Goal: Task Accomplishment & Management: Complete application form

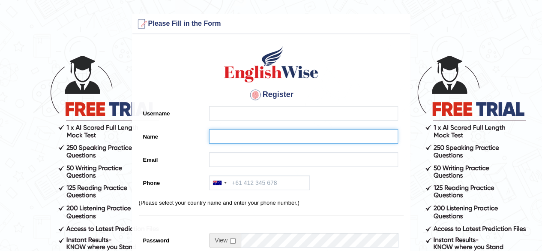
click at [226, 141] on input "Name" at bounding box center [303, 136] width 189 height 15
paste input "Shavneel Kumar"
drag, startPoint x: 242, startPoint y: 134, endPoint x: 257, endPoint y: 141, distance: 16.1
click at [244, 135] on input "Shavneel Kumar" at bounding box center [303, 136] width 189 height 15
type input "Shavneel Kumar"
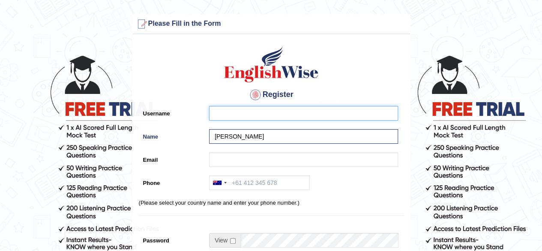
click at [218, 116] on input "Username" at bounding box center [303, 113] width 189 height 15
paste input "shavneel_parramatta"
type input "shavneel_parramatta"
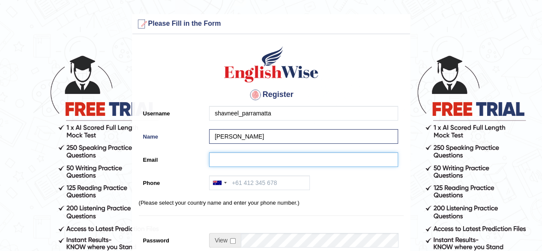
click at [226, 157] on input "Email" at bounding box center [303, 159] width 189 height 15
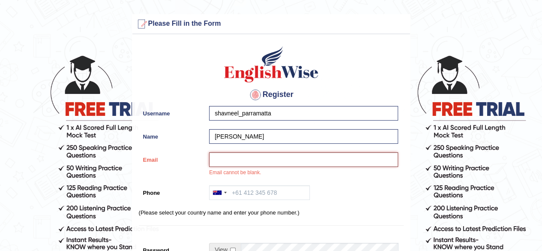
paste input "pad251623@gmail.com"
type input "pad251623@gmail.com"
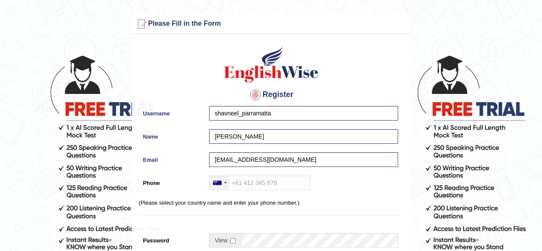
click at [225, 185] on div at bounding box center [219, 183] width 20 height 14
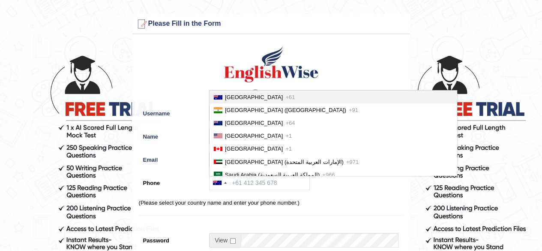
drag, startPoint x: 231, startPoint y: 96, endPoint x: 230, endPoint y: 102, distance: 6.5
click at [231, 96] on span "Australia" at bounding box center [254, 97] width 58 height 6
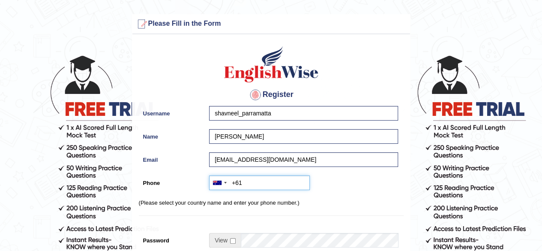
paste input "0428 165 401"
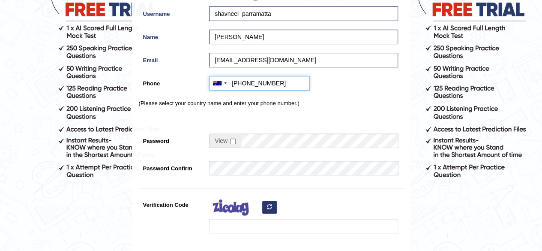
scroll to position [100, 0]
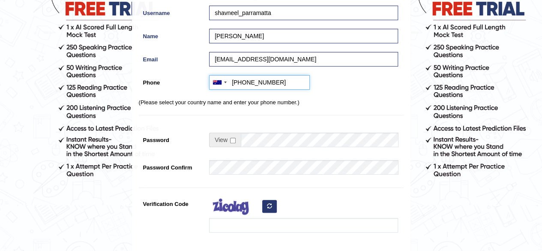
type input "+61428165401"
click at [231, 140] on input "checkbox" at bounding box center [233, 141] width 6 height 6
checkbox input "true"
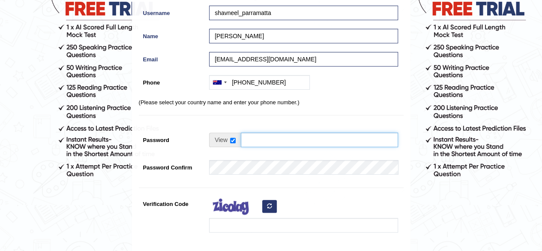
click at [260, 146] on input "Password" at bounding box center [319, 139] width 157 height 15
type input "englishwise"
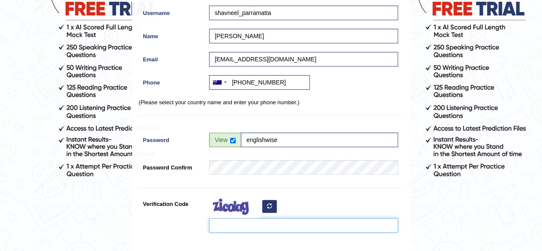
click at [236, 227] on input "Verification Code" at bounding box center [303, 225] width 189 height 15
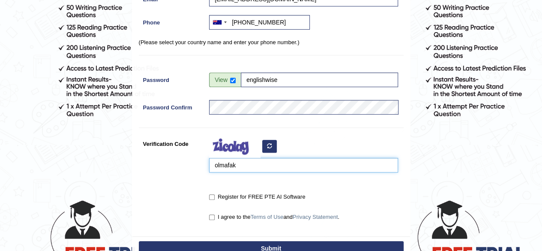
scroll to position [161, 0]
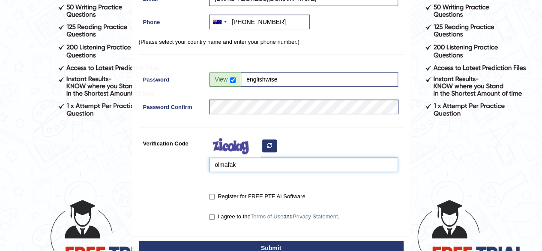
type input "olmafak"
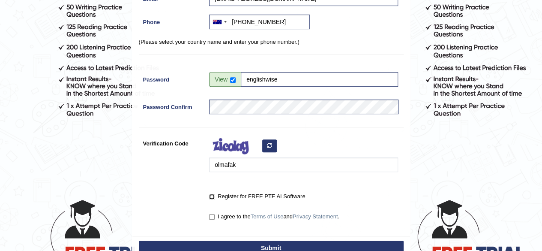
click at [212, 197] on input "Register for FREE PTE AI Software" at bounding box center [212, 197] width 6 height 6
checkbox input "true"
click at [212, 216] on input "I agree to the Terms of Use and Privacy Statement ." at bounding box center [212, 217] width 6 height 6
checkbox input "true"
click at [266, 243] on button "Submit" at bounding box center [271, 247] width 265 height 15
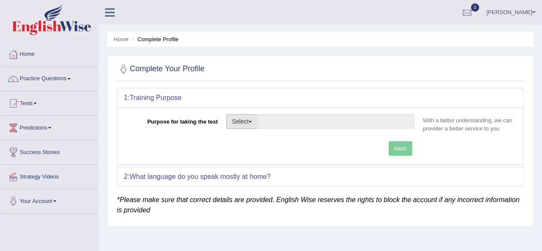
click at [250, 121] on span "button" at bounding box center [249, 122] width 3 height 2
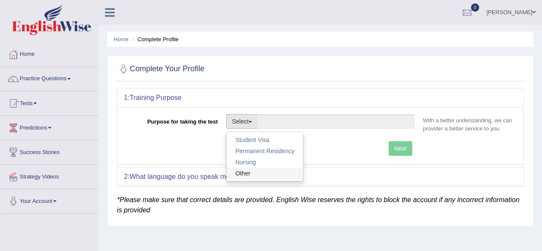
click at [247, 172] on link "Other" at bounding box center [265, 172] width 76 height 11
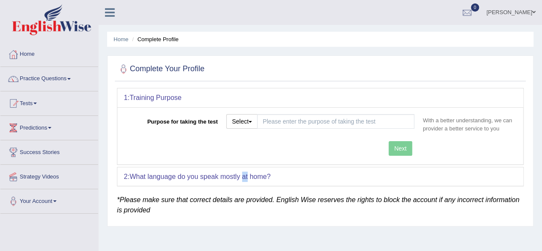
click at [247, 173] on b "What language do you speak mostly at home?" at bounding box center [199, 176] width 141 height 7
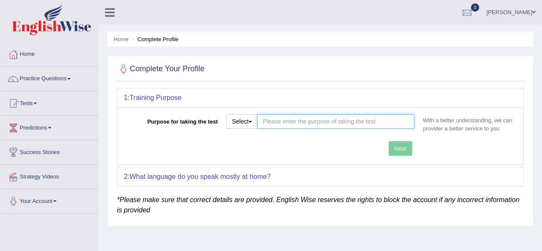
click at [279, 125] on input "Purpose for taking the test" at bounding box center [335, 121] width 157 height 15
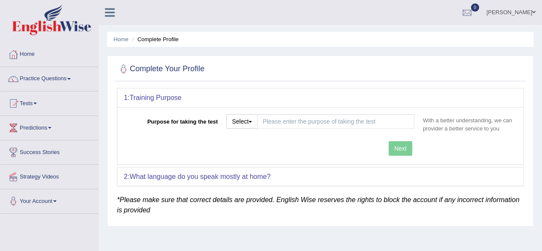
click at [266, 142] on div "Next" at bounding box center [271, 149] width 295 height 17
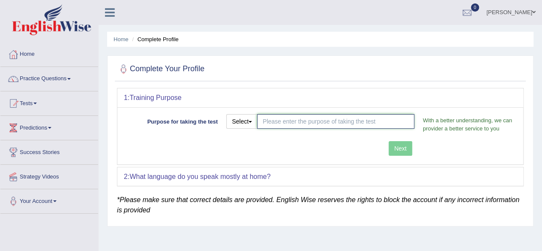
click at [274, 124] on input "Purpose for taking the test" at bounding box center [335, 121] width 157 height 15
type input "work visa"
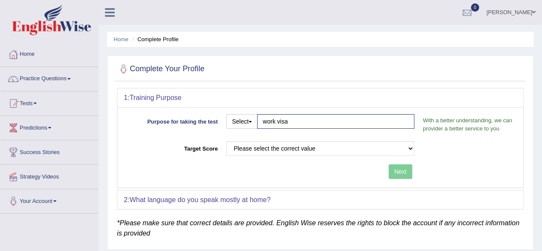
click at [391, 150] on div "Purpose for taking the test Select Student Visa Permanent Residency Nursing Oth…" at bounding box center [320, 147] width 406 height 80
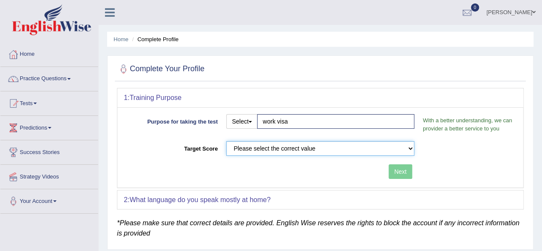
click at [328, 150] on select "Please select the correct value 50 (6 bands) 58 (6.5 bands) 65 (7 bands) 79 (8 …" at bounding box center [320, 148] width 188 height 15
select select "50"
click at [226, 141] on select "Please select the correct value 50 (6 bands) 58 (6.5 bands) 65 (7 bands) 79 (8 …" at bounding box center [320, 148] width 188 height 15
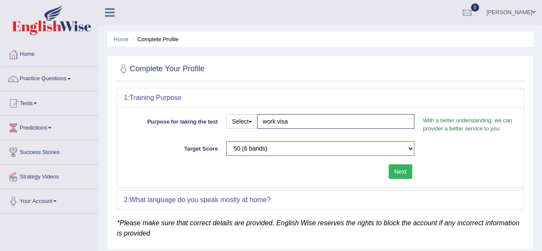
click at [400, 170] on button "Next" at bounding box center [401, 171] width 24 height 15
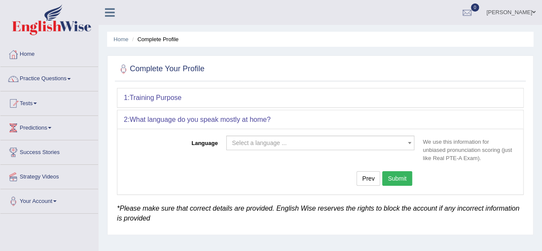
click at [276, 144] on span "Select a language ..." at bounding box center [259, 142] width 55 height 7
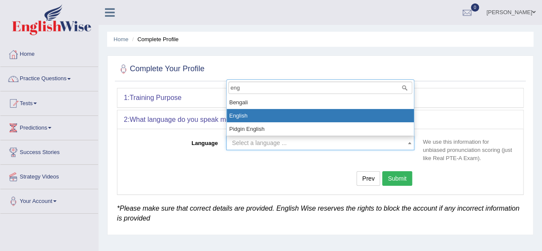
type input "eng"
select select "English"
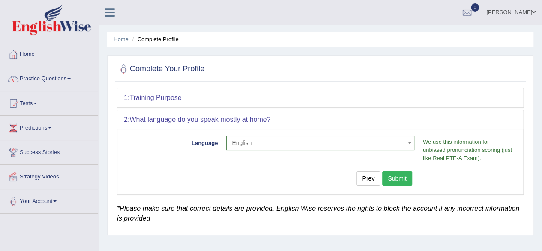
click at [394, 181] on button "Submit" at bounding box center [397, 178] width 30 height 15
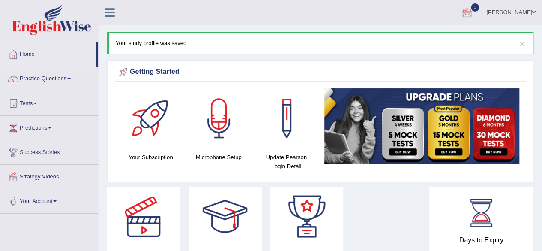
click at [534, 15] on span at bounding box center [533, 12] width 3 height 6
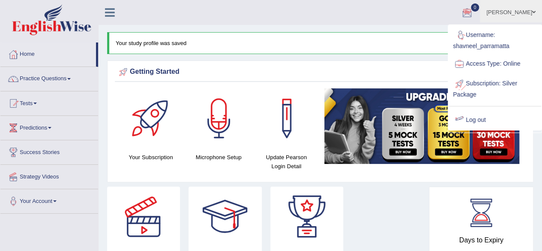
click at [479, 119] on link "Log out" at bounding box center [495, 120] width 93 height 20
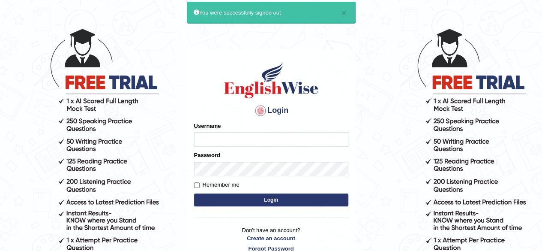
scroll to position [87, 0]
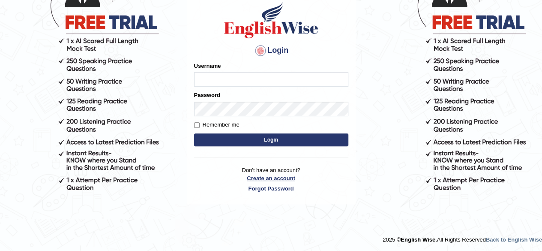
type input "Onlineind"
click at [276, 176] on link "Create an account" at bounding box center [271, 178] width 154 height 8
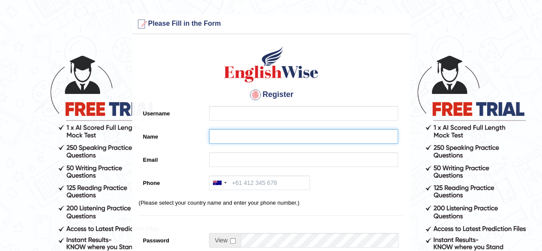
click at [244, 136] on input "Name" at bounding box center [303, 136] width 189 height 15
paste input "[DEMOGRAPHIC_DATA][PERSON_NAME]"
click at [244, 136] on input "[DEMOGRAPHIC_DATA][PERSON_NAME]" at bounding box center [303, 136] width 189 height 15
type input "[DEMOGRAPHIC_DATA][PERSON_NAME]"
click at [225, 185] on div at bounding box center [219, 183] width 20 height 14
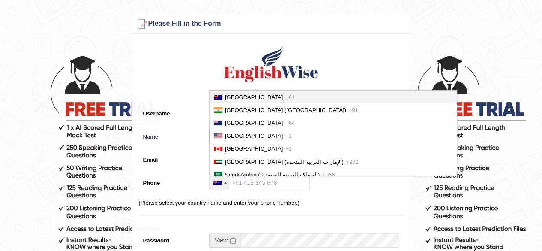
click at [233, 96] on span "Australia" at bounding box center [254, 97] width 58 height 6
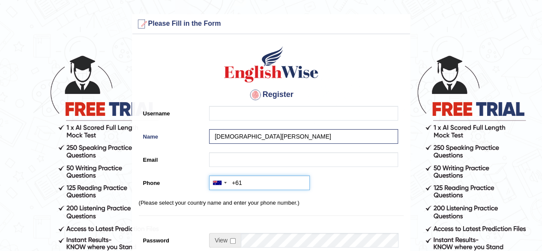
paste input "0448 992 020"
type input "+61448992020"
click at [326, 193] on div "Australia +61 India (भारत) +91 New Zealand +64 United States +1 Canada +1 Unite…" at bounding box center [301, 184] width 193 height 19
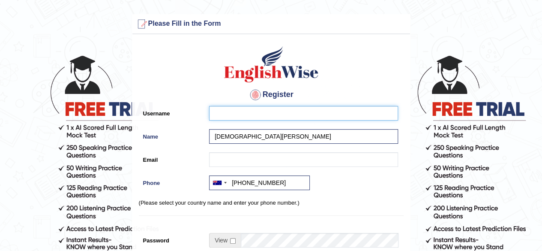
click at [222, 114] on input "Username" at bounding box center [303, 113] width 189 height 15
paste input "mohamedhalawa_parramatta"
type input "mohamedhalawa_parramatta"
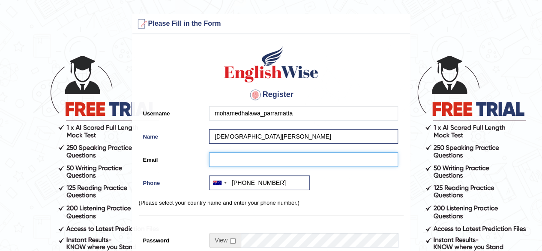
click at [223, 158] on input "Email" at bounding box center [303, 159] width 189 height 15
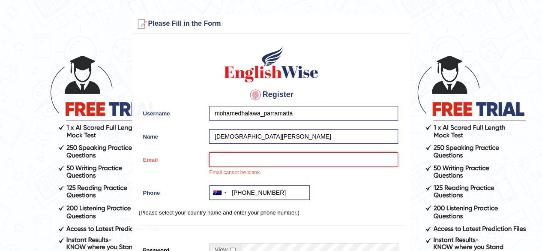
paste input "dr_m_halawa@hotmail.com"
type input "dr_m_halawa@hotmail.com"
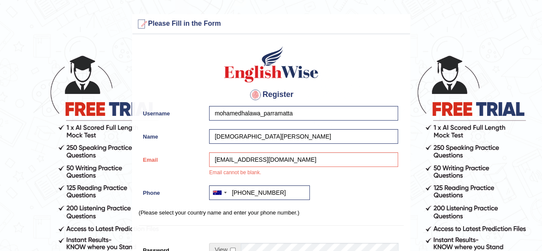
click at [324, 206] on div "Register Username mohamedhalawa_parramatta Name Mohamed Halawa Email dr_m_halaw…" at bounding box center [271, 223] width 278 height 368
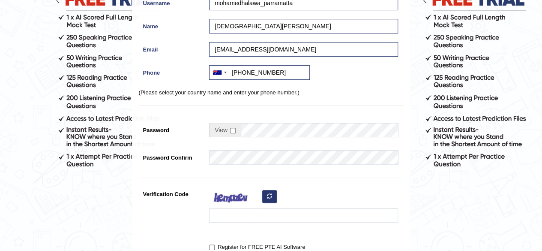
scroll to position [118, 0]
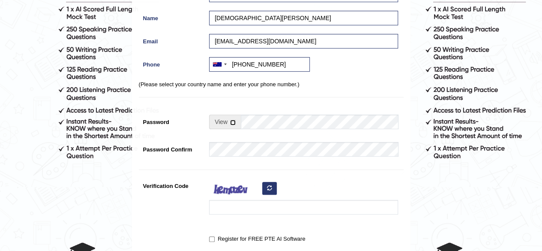
click at [233, 124] on input "checkbox" at bounding box center [233, 123] width 6 height 6
checkbox input "true"
click at [255, 125] on input "Password" at bounding box center [319, 121] width 157 height 15
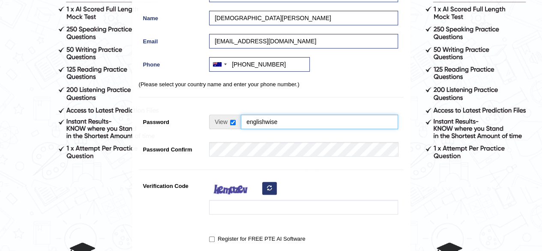
type input "englishwise"
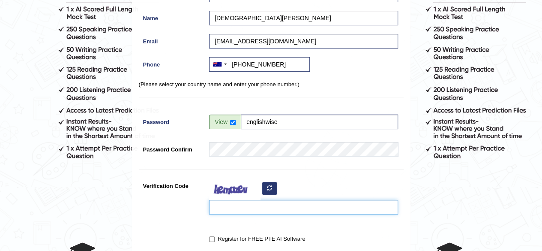
click at [243, 206] on input "Verification Code" at bounding box center [303, 207] width 189 height 15
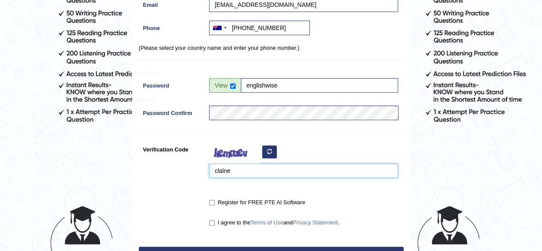
scroll to position [167, 0]
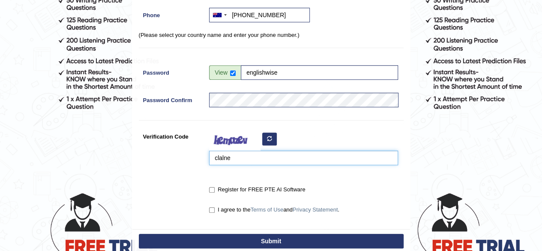
type input "clalne"
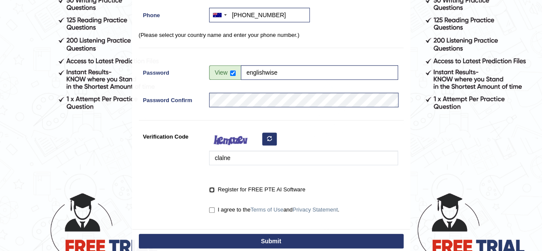
drag, startPoint x: 212, startPoint y: 188, endPoint x: 212, endPoint y: 197, distance: 9.0
click at [212, 188] on input "Register for FREE PTE AI Software" at bounding box center [212, 190] width 6 height 6
checkbox input "true"
click at [211, 208] on input "I agree to the Terms of Use and Privacy Statement ." at bounding box center [212, 210] width 6 height 6
checkbox input "true"
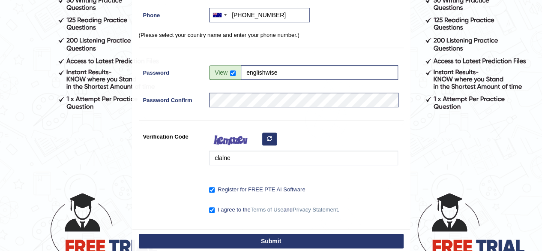
click at [276, 239] on button "Submit" at bounding box center [271, 240] width 265 height 15
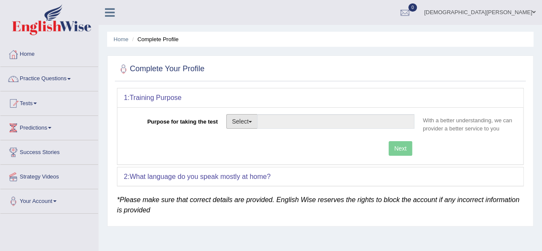
click at [256, 121] on button "Select" at bounding box center [241, 121] width 31 height 15
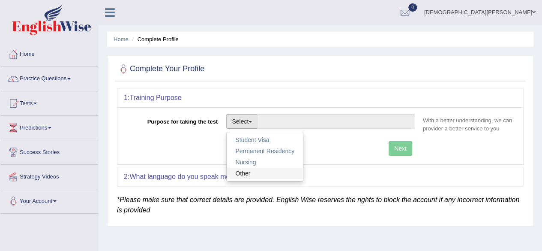
click at [236, 177] on link "Other" at bounding box center [265, 172] width 76 height 11
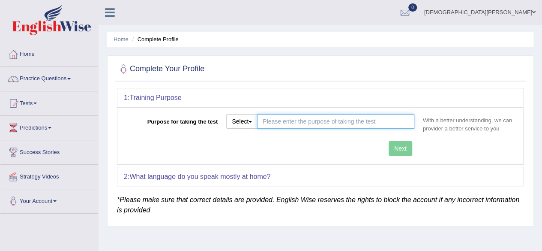
click at [274, 123] on input "Purpose for taking the test" at bounding box center [335, 121] width 157 height 15
type input "Pharmacist registration"
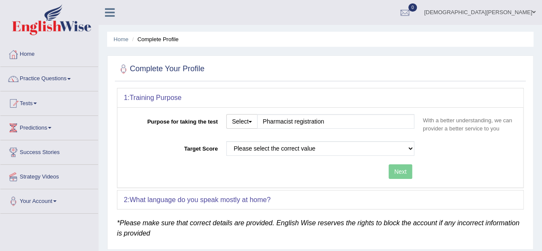
click at [392, 146] on div "Purpose for taking the test Select Student Visa Permanent Residency Nursing Oth…" at bounding box center [320, 147] width 406 height 80
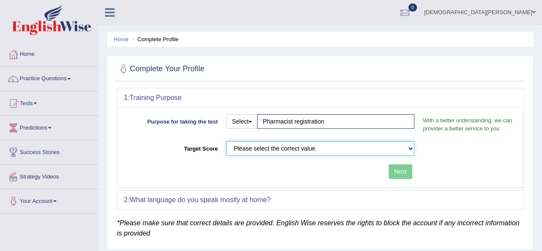
click at [349, 146] on select "Please select the correct value 50 (6 bands) 58 (6.5 bands) 65 (7 bands) 79 (8 …" at bounding box center [320, 148] width 188 height 15
select select "65"
click at [226, 141] on select "Please select the correct value 50 (6 bands) 58 (6.5 bands) 65 (7 bands) 79 (8 …" at bounding box center [320, 148] width 188 height 15
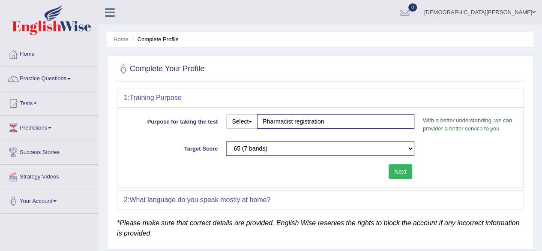
click at [394, 172] on button "Next" at bounding box center [401, 171] width 24 height 15
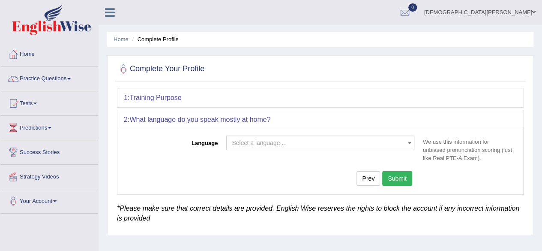
click at [293, 139] on span "Select a language ..." at bounding box center [318, 142] width 172 height 9
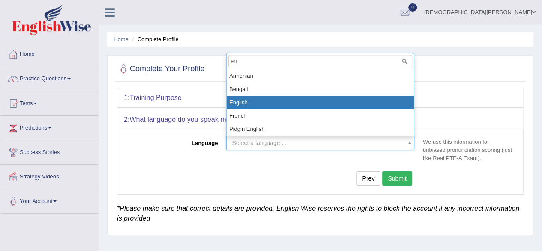
type input "en"
select select "English"
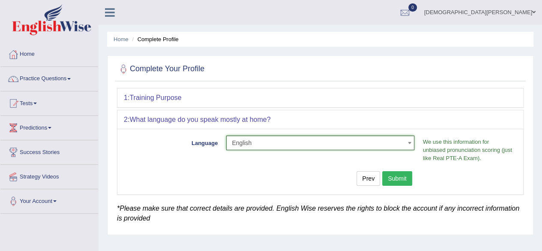
click at [393, 176] on button "Submit" at bounding box center [397, 178] width 30 height 15
